Goal: Information Seeking & Learning: Compare options

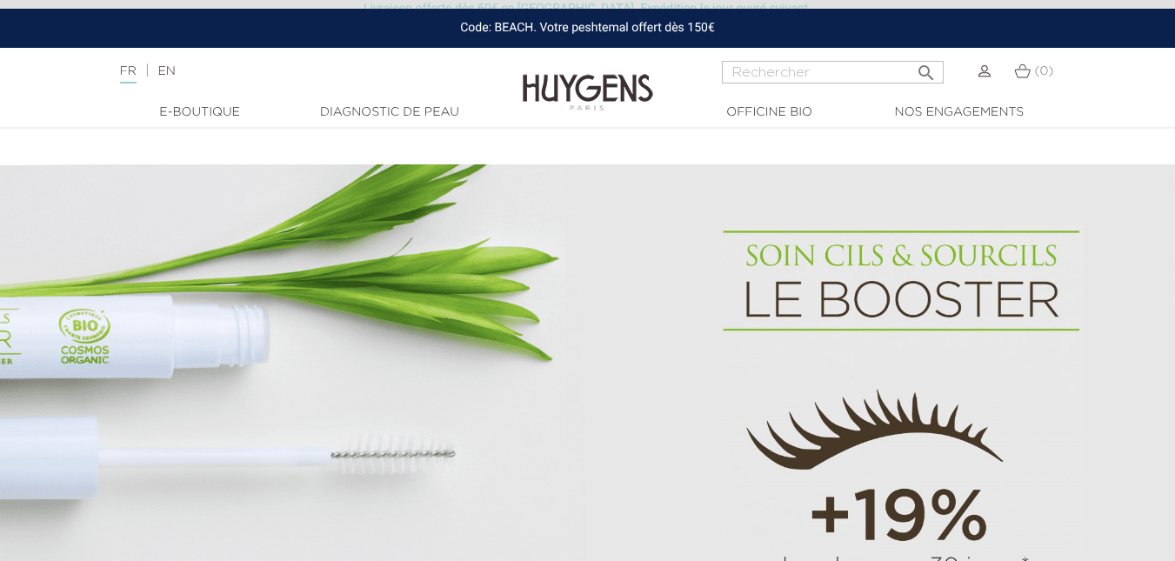
scroll to position [944, 0]
click at [736, 81] on input "Rechercher" at bounding box center [833, 72] width 222 height 23
type input "visage"
click at [911, 56] on button " Rechercher" at bounding box center [926, 67] width 31 height 23
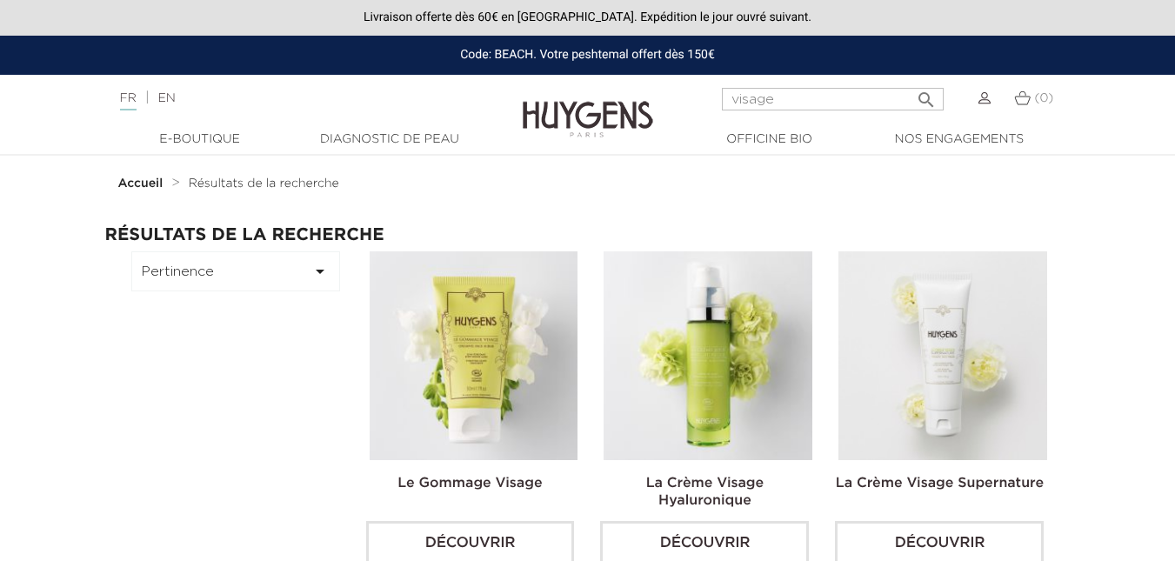
click at [314, 284] on button "Pertinence " at bounding box center [235, 271] width 209 height 40
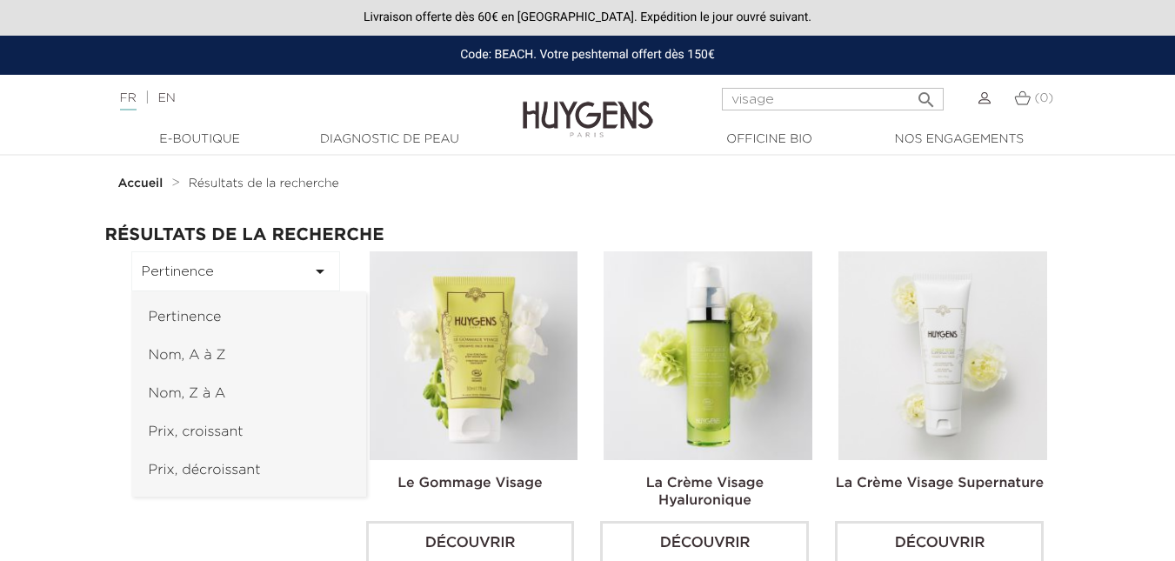
click at [314, 284] on button "Pertinence " at bounding box center [235, 271] width 209 height 40
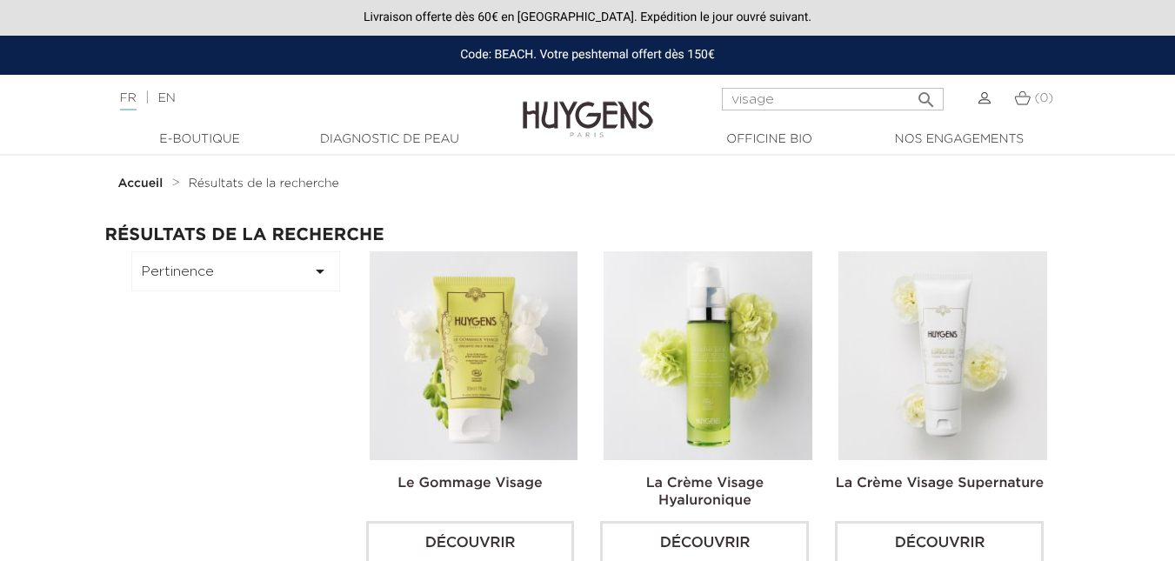
click at [314, 284] on button "Pertinence " at bounding box center [235, 271] width 209 height 40
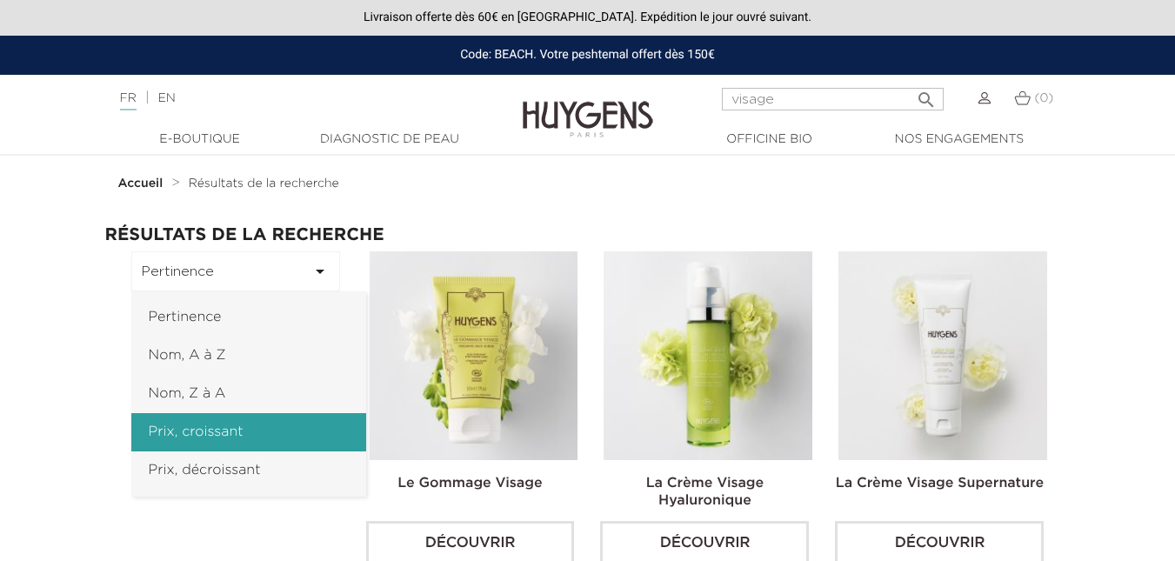
click at [268, 428] on link "Prix, croissant" at bounding box center [248, 432] width 235 height 38
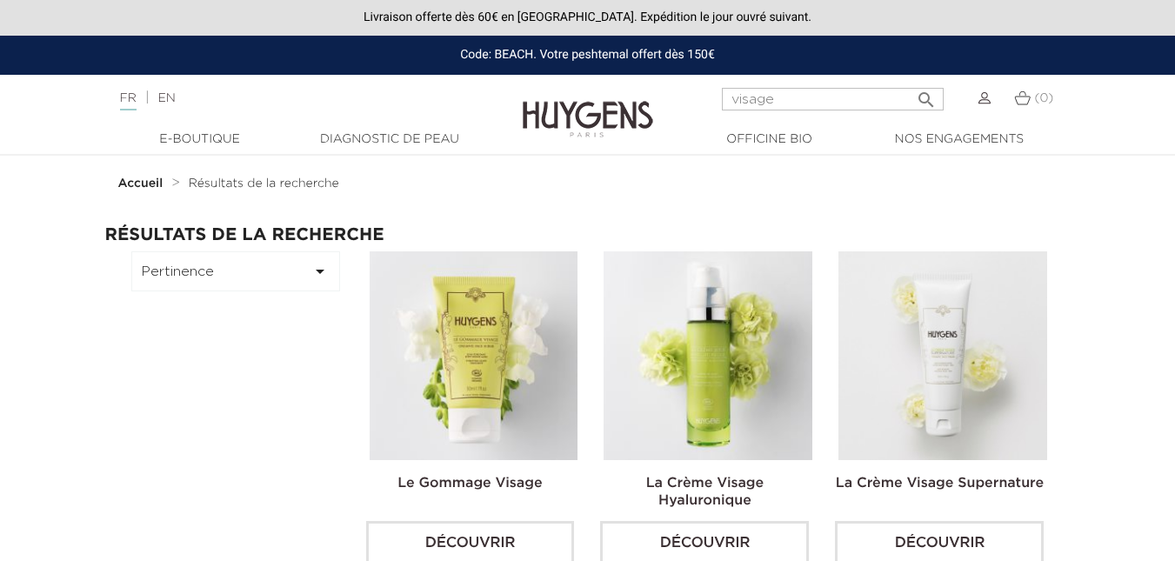
click at [265, 294] on div "Pertinence  Pertinence Nom, A à Z Nom, Z à A Prix, croissant Prix, décroissant" at bounding box center [235, 284] width 235 height 66
click at [267, 289] on button "Pertinence " at bounding box center [235, 271] width 209 height 40
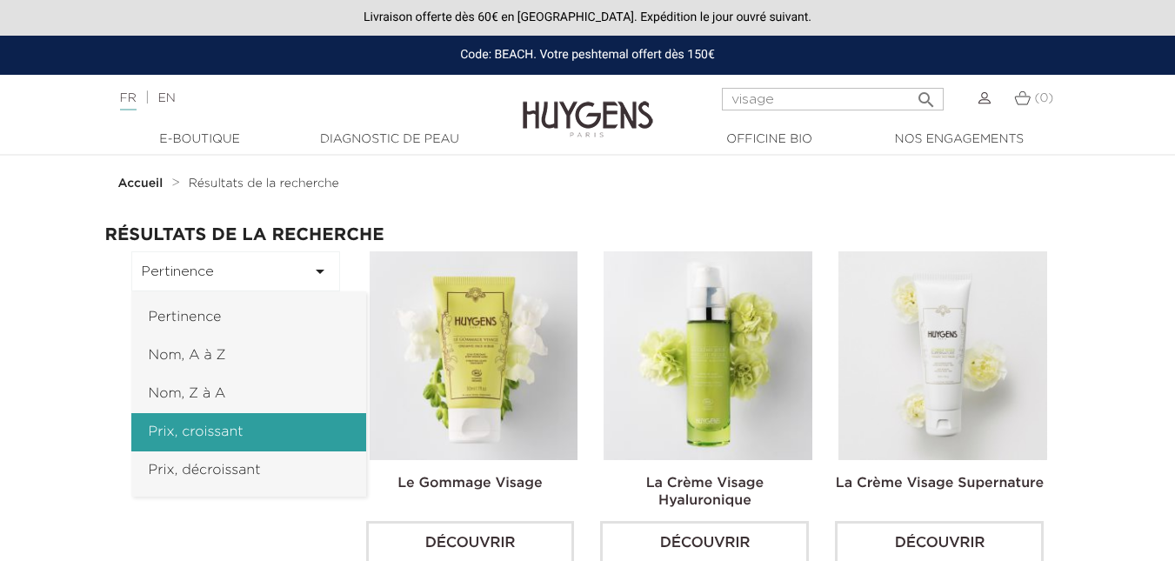
click at [234, 432] on body "Livraison offerte dès 60€ en [GEOGRAPHIC_DATA]. Expédition le jour ouvré suivan…" at bounding box center [587, 280] width 1175 height 561
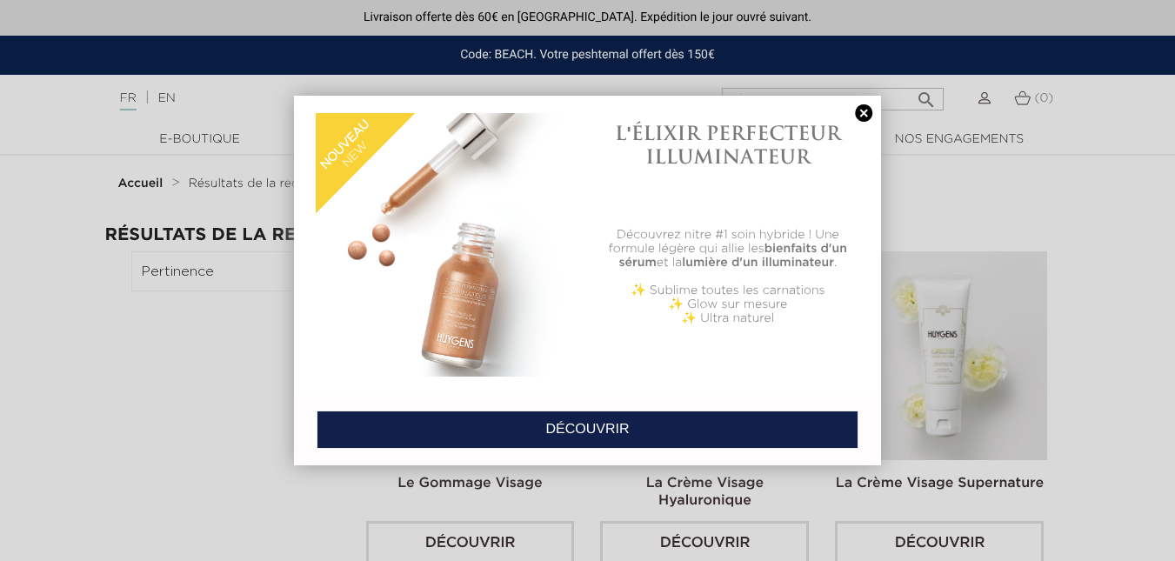
click at [860, 104] on link at bounding box center [863, 113] width 24 height 18
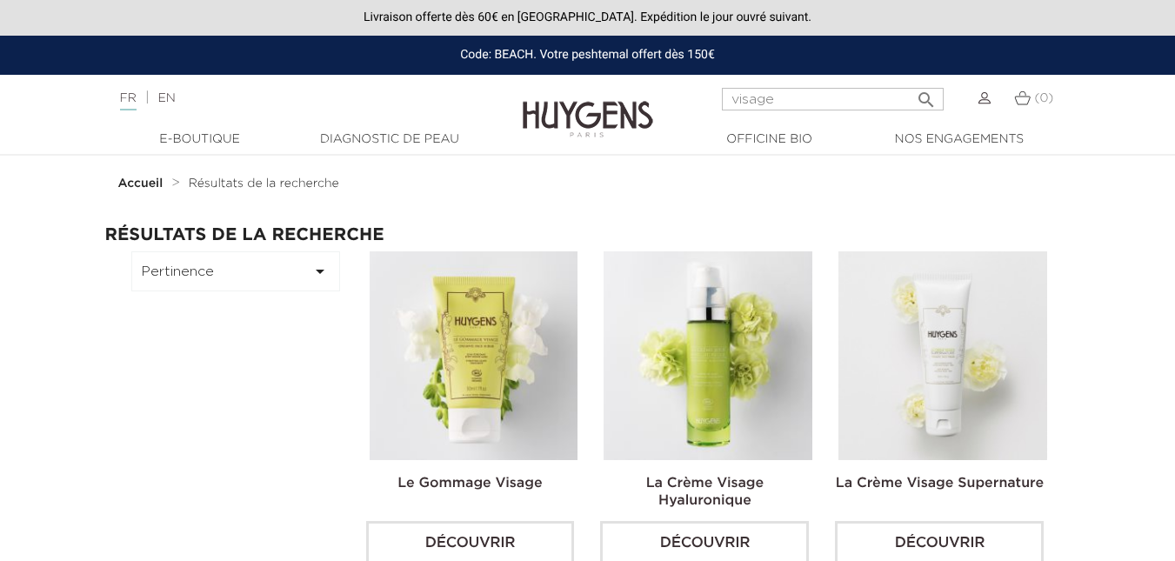
click at [261, 264] on button "Pertinence " at bounding box center [235, 271] width 209 height 40
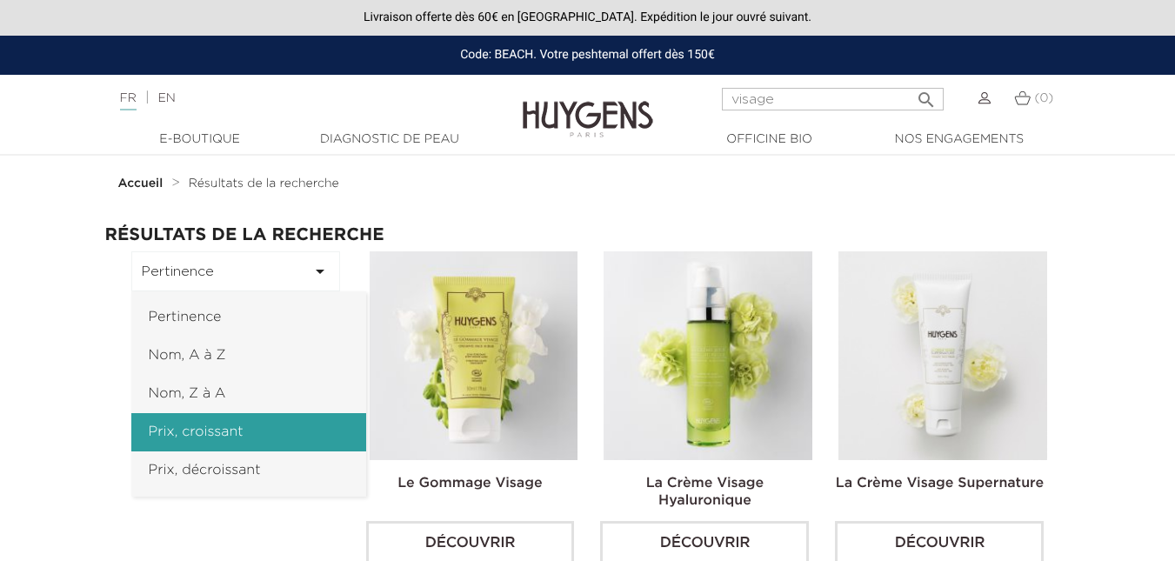
click at [246, 414] on link "Prix, croissant" at bounding box center [248, 432] width 235 height 38
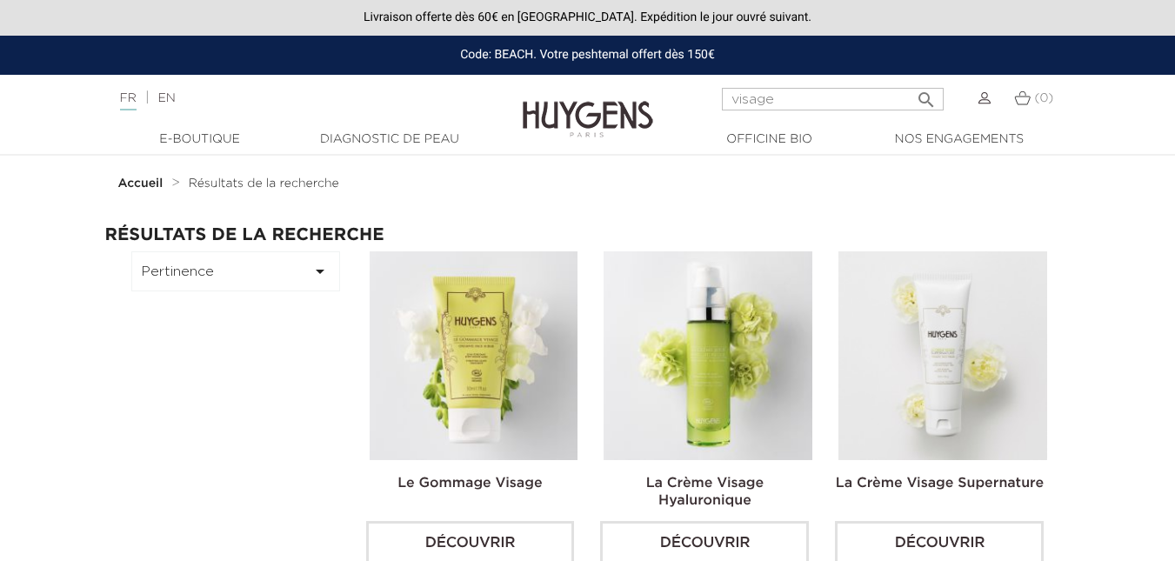
click at [284, 273] on button "Pertinence " at bounding box center [235, 271] width 209 height 40
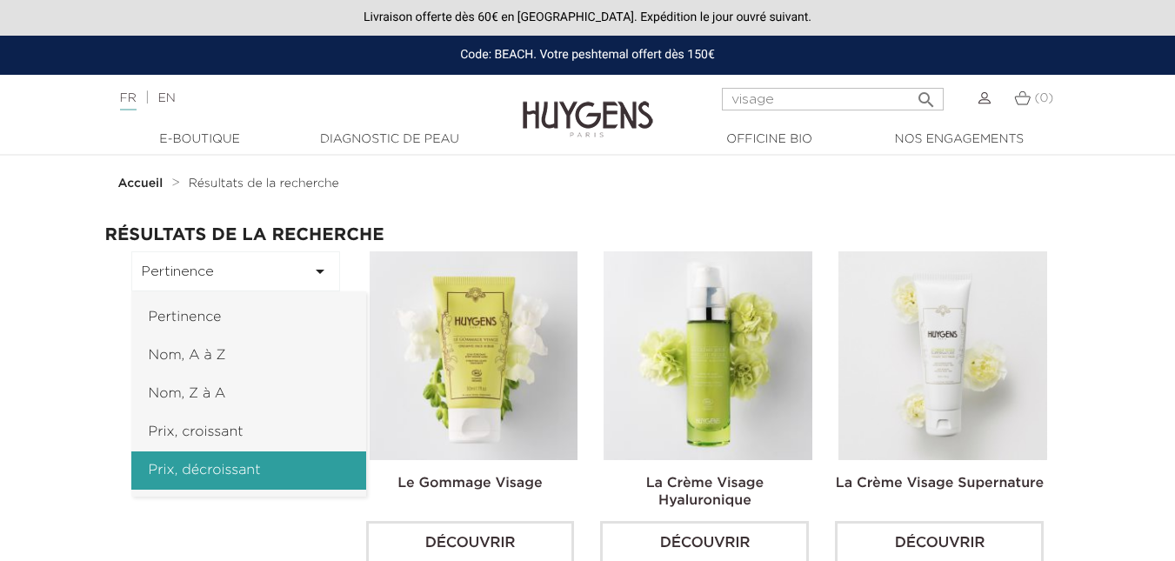
click at [272, 464] on link "Prix, décroissant" at bounding box center [248, 470] width 235 height 38
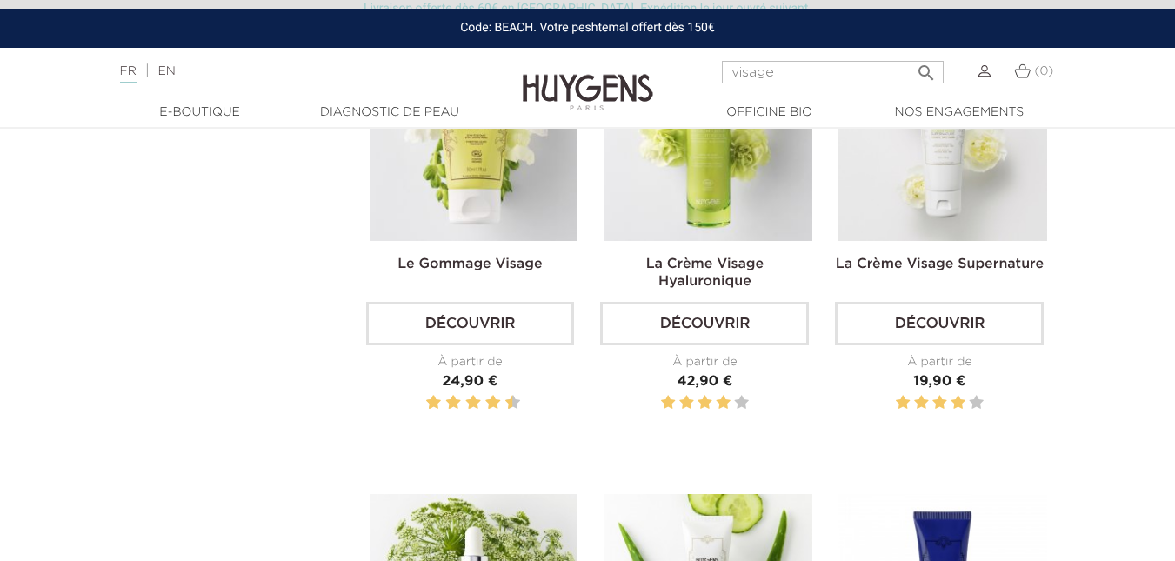
scroll to position [139, 0]
